Goal: Information Seeking & Learning: Learn about a topic

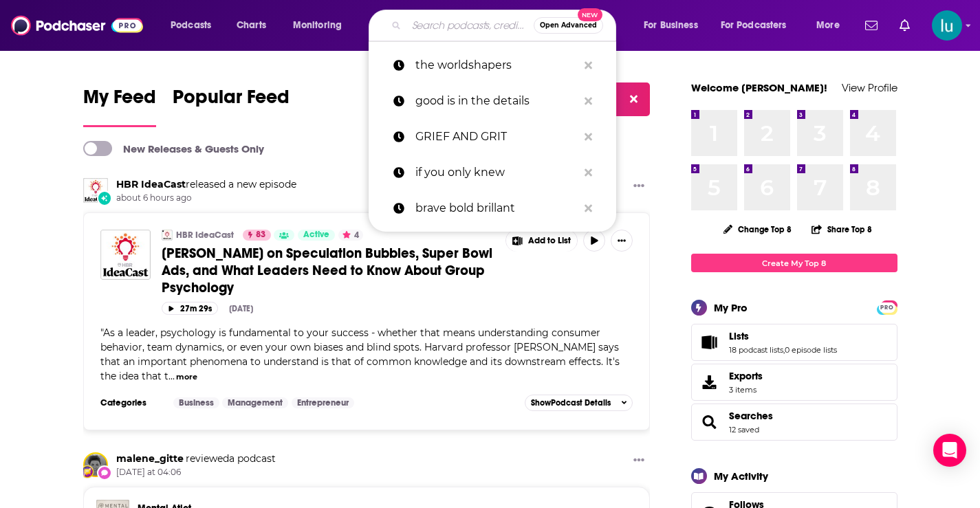
click at [418, 30] on input "Search podcasts, credits, & more..." at bounding box center [469, 25] width 127 height 22
click at [460, 63] on p "the worldshapers" at bounding box center [496, 65] width 162 height 36
type input "the worldshapers"
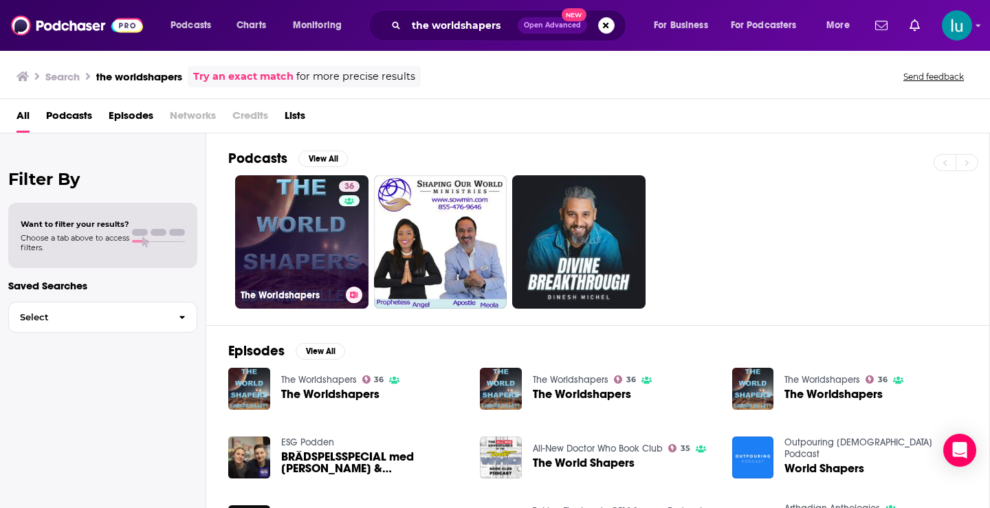
click at [309, 231] on link "36 The Worldshapers" at bounding box center [301, 241] width 133 height 133
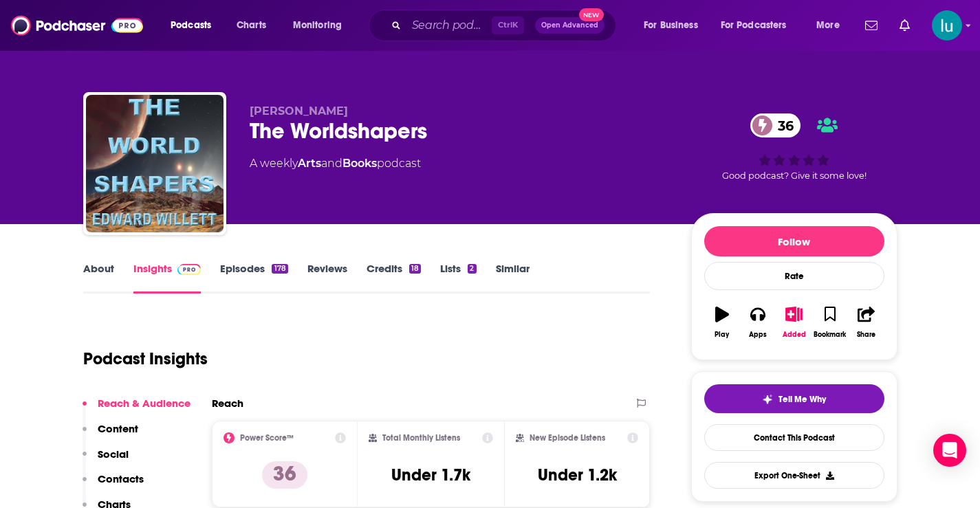
click at [100, 267] on link "About" at bounding box center [98, 278] width 31 height 32
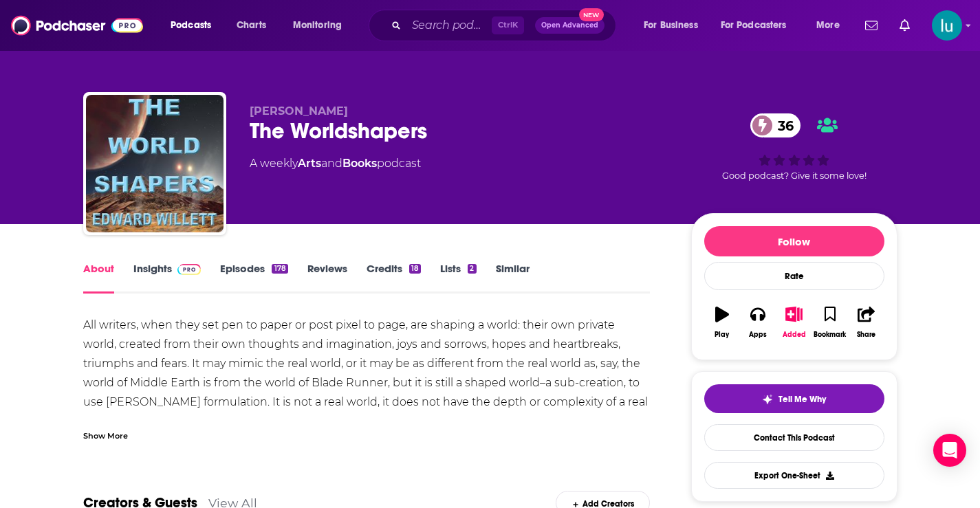
click at [102, 432] on div "Show More" at bounding box center [105, 434] width 45 height 13
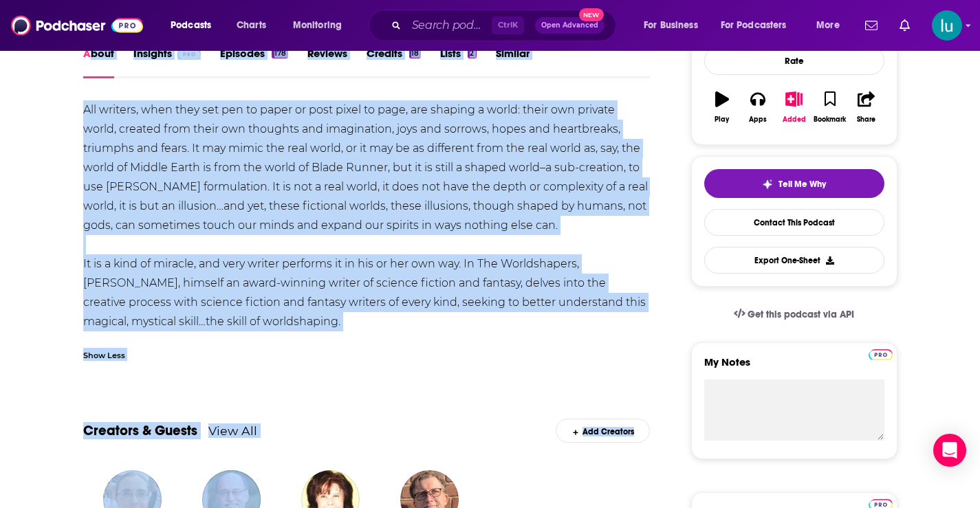
scroll to position [274, 0]
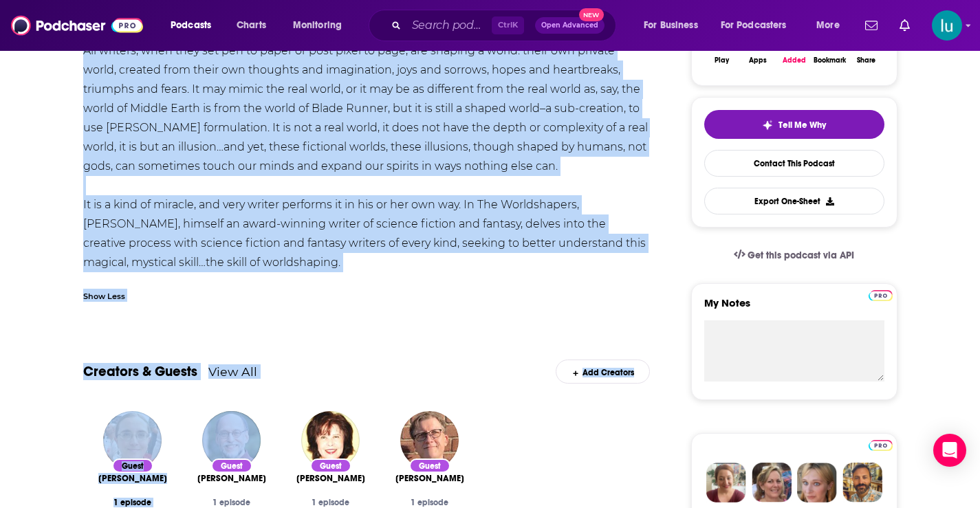
drag, startPoint x: 88, startPoint y: 300, endPoint x: 294, endPoint y: 270, distance: 208.6
copy div "lore Ipsumdol Sitametc 545 Adipisc Elitsed 08 Doeiu 2 Tempori Utl etdolor, magn…"
